Goal: Find specific page/section: Find specific page/section

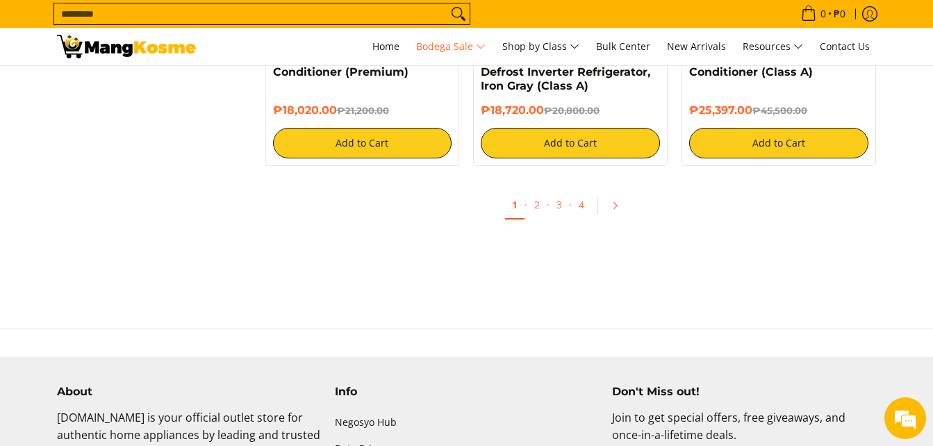
scroll to position [3123, 0]
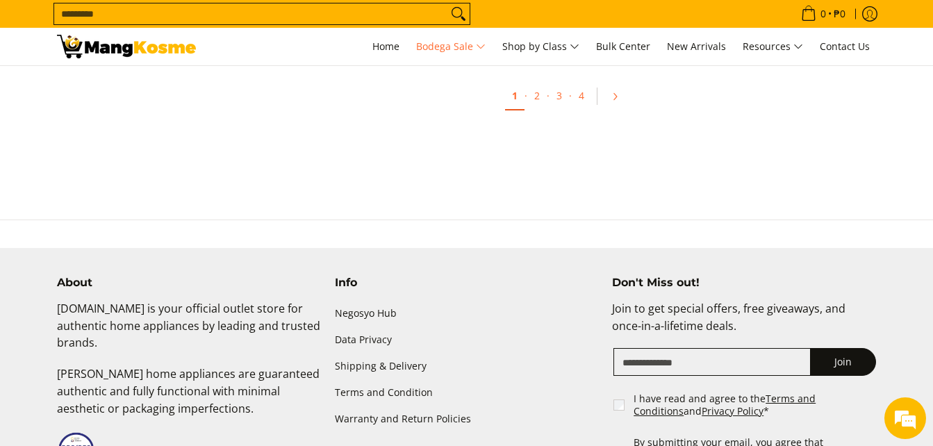
click at [485, 288] on h4 "Info" at bounding box center [467, 283] width 264 height 14
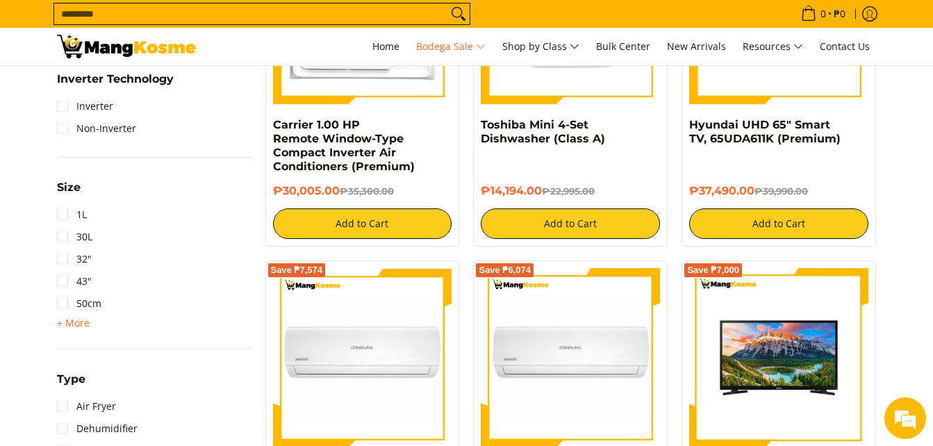
scroll to position [1579, 0]
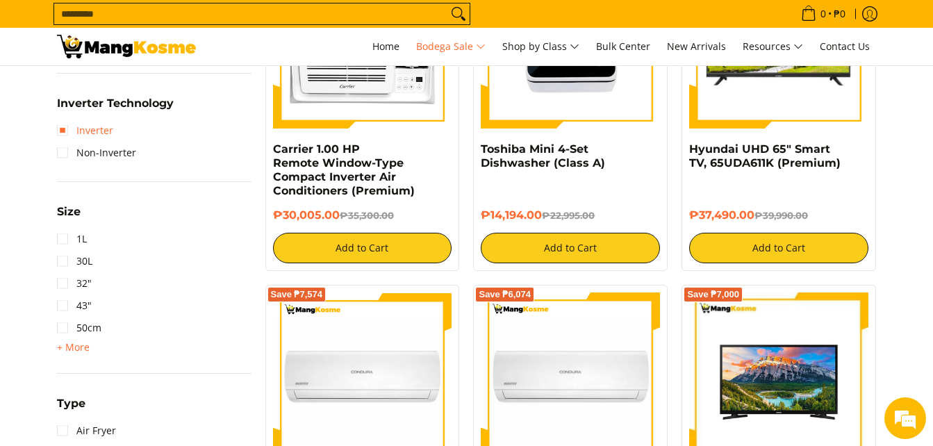
click at [73, 134] on link "Inverter" at bounding box center [85, 130] width 56 height 22
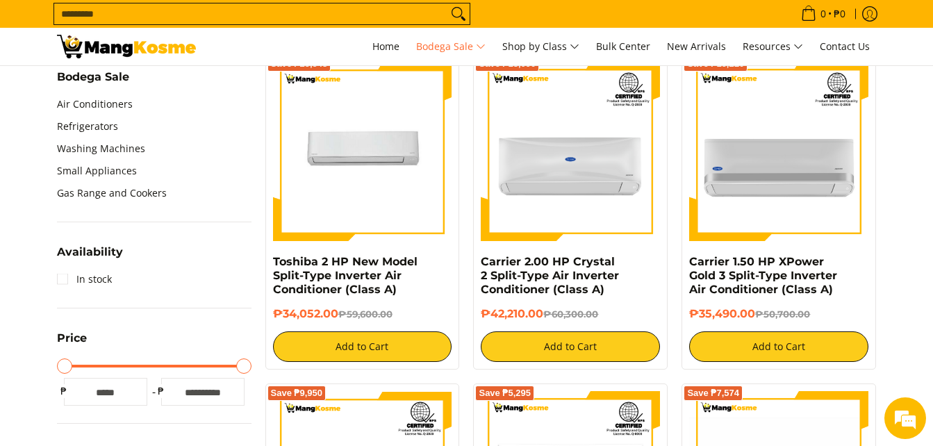
scroll to position [409, 0]
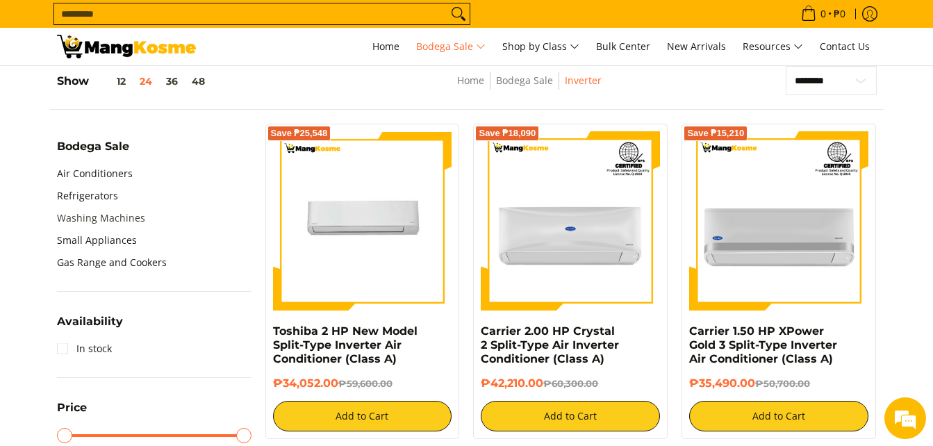
click at [121, 219] on link "Washing Machines" at bounding box center [101, 218] width 88 height 22
click at [125, 219] on link "Washing Machines" at bounding box center [101, 218] width 88 height 22
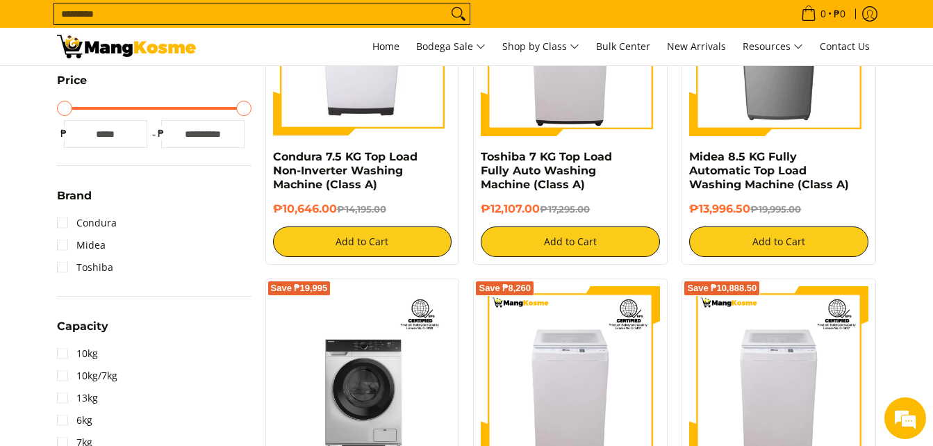
scroll to position [347, 0]
